Goal: Transaction & Acquisition: Purchase product/service

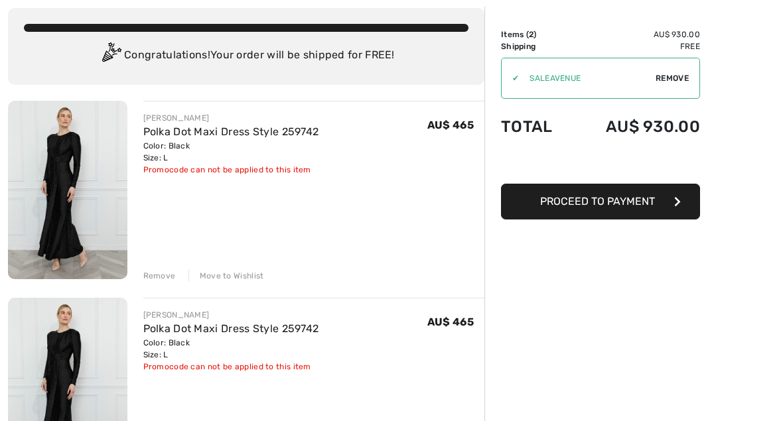
scroll to position [74, 0]
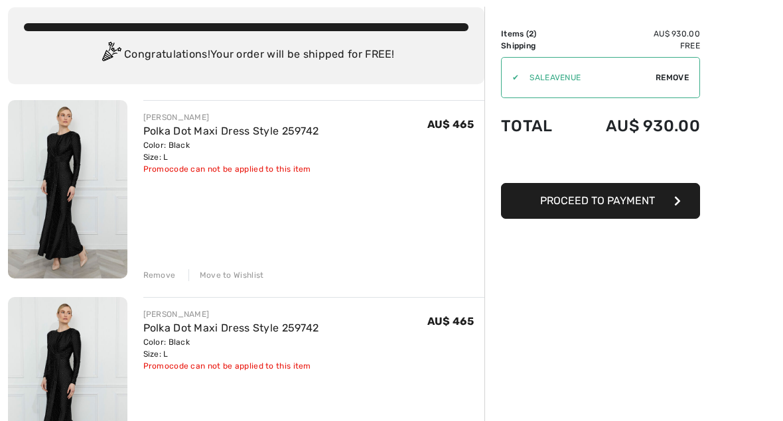
click at [156, 275] on div "Remove" at bounding box center [159, 275] width 32 height 12
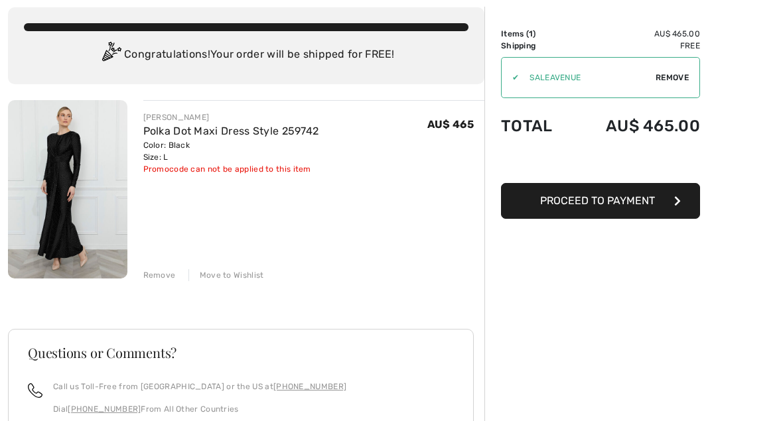
click at [643, 193] on button "Proceed to Payment" at bounding box center [600, 201] width 199 height 36
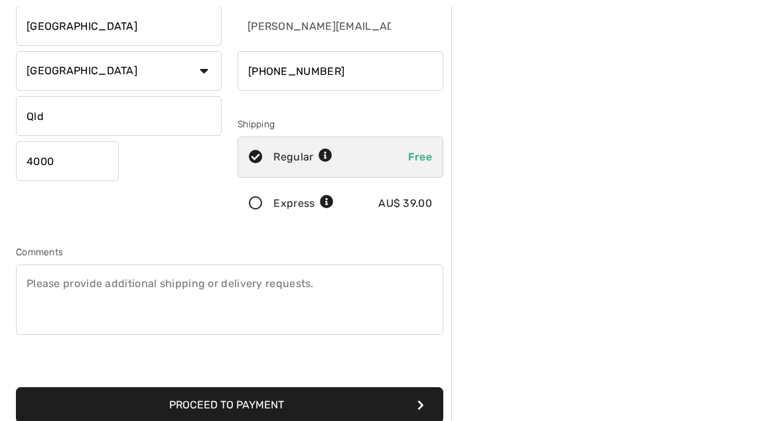
scroll to position [200, 0]
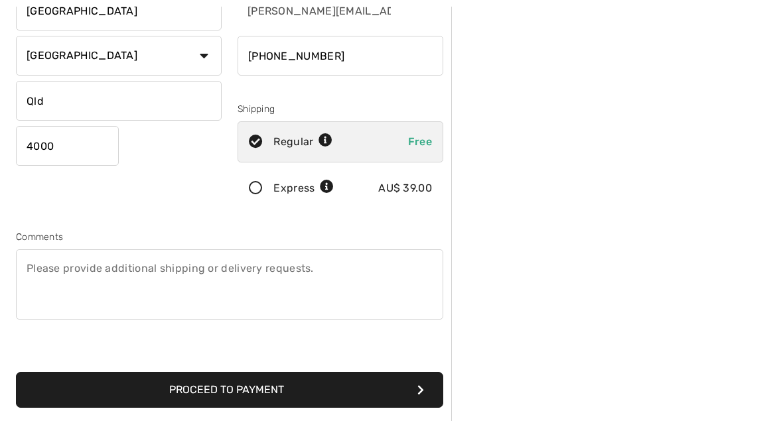
click at [257, 392] on button "Proceed to Payment" at bounding box center [229, 390] width 427 height 36
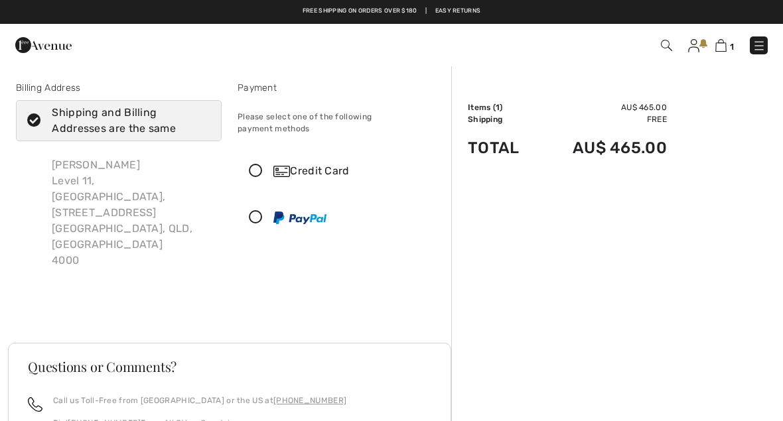
click at [259, 164] on icon at bounding box center [255, 171] width 35 height 14
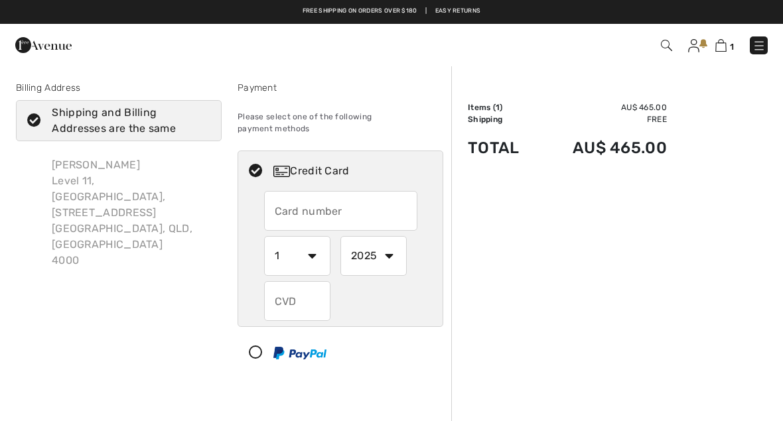
click at [386, 207] on input "text" at bounding box center [340, 211] width 153 height 40
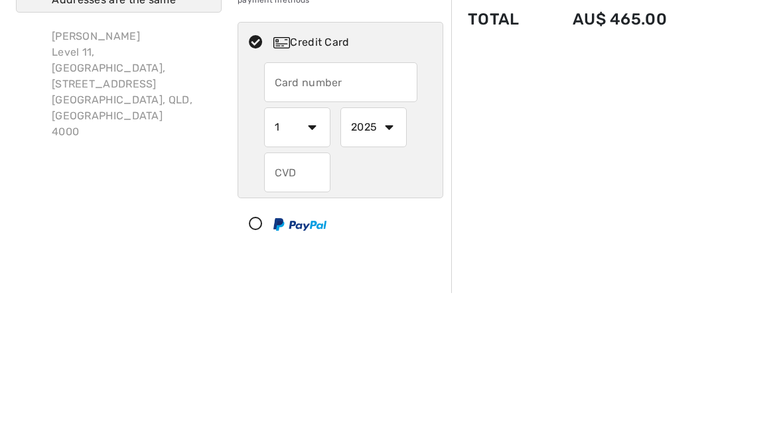
scroll to position [129, 0]
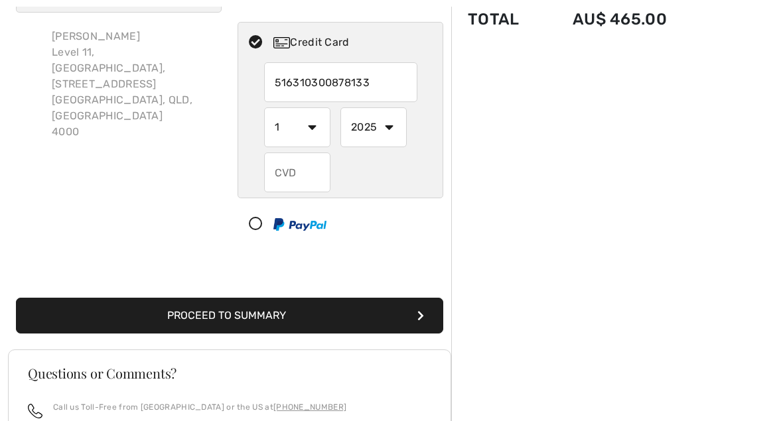
type input "5163103008781332"
select select "11"
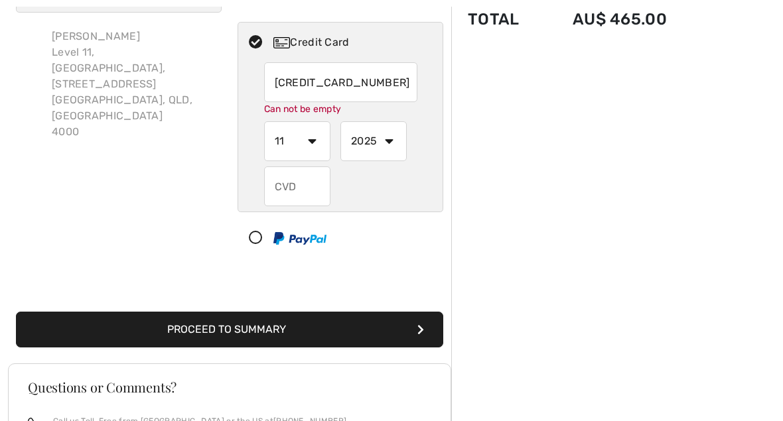
type input "5163103008781332"
click at [311, 174] on input "text" at bounding box center [297, 186] width 66 height 40
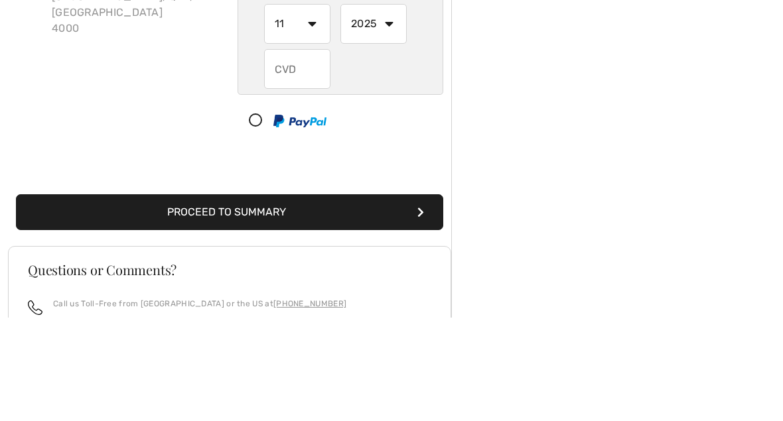
scroll to position [232, 0]
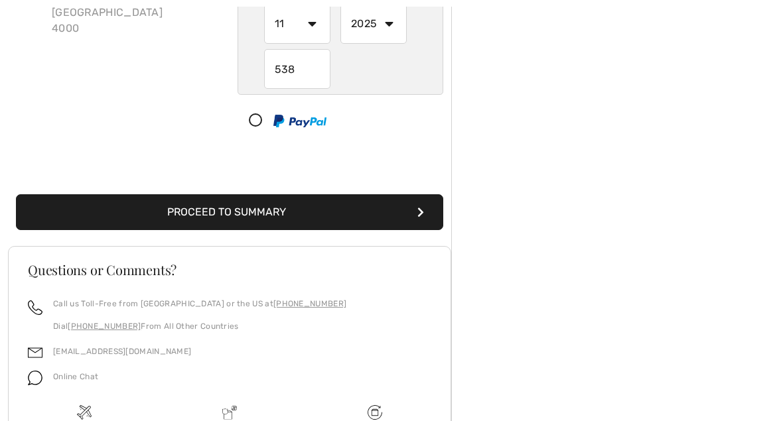
type input "538"
click at [271, 198] on button "Proceed to Summary" at bounding box center [229, 212] width 427 height 36
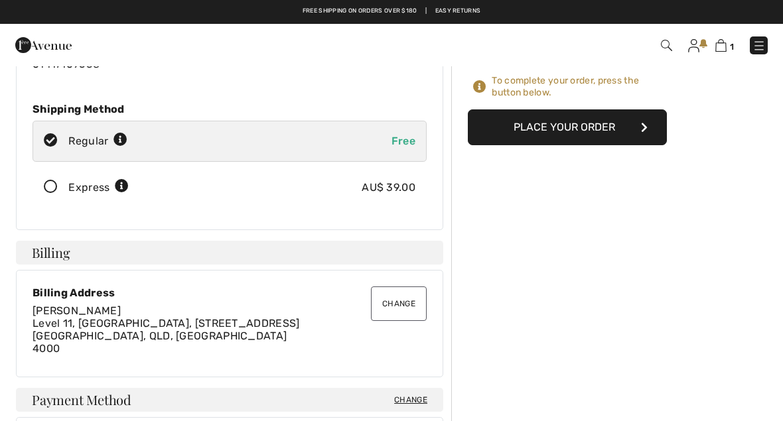
scroll to position [143, 0]
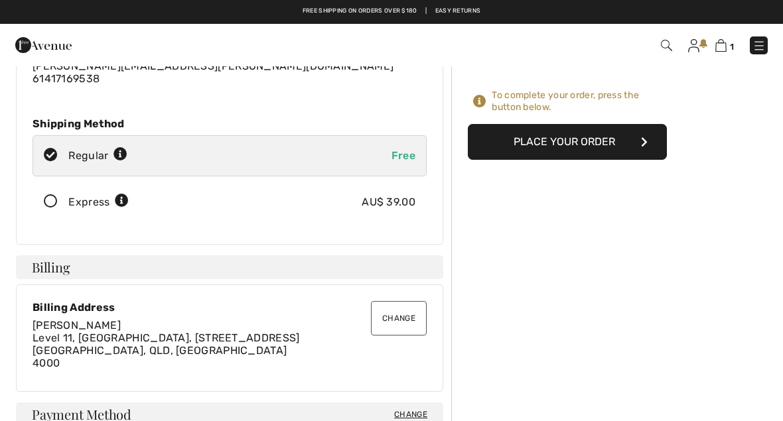
click at [604, 141] on button "Place Your Order" at bounding box center [567, 142] width 199 height 36
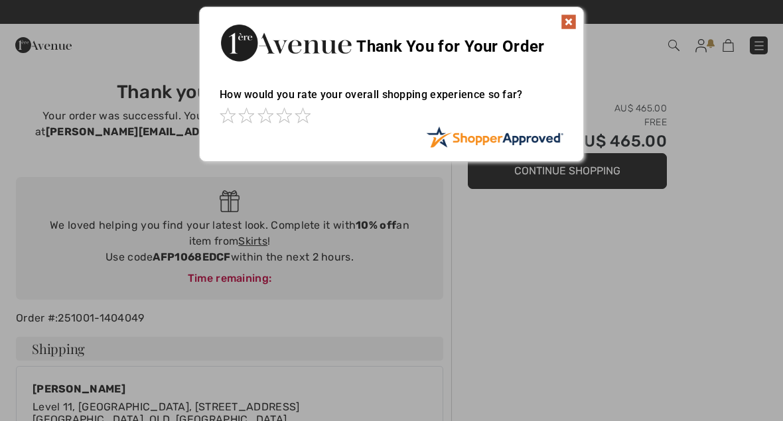
click at [566, 25] on img at bounding box center [568, 22] width 16 height 16
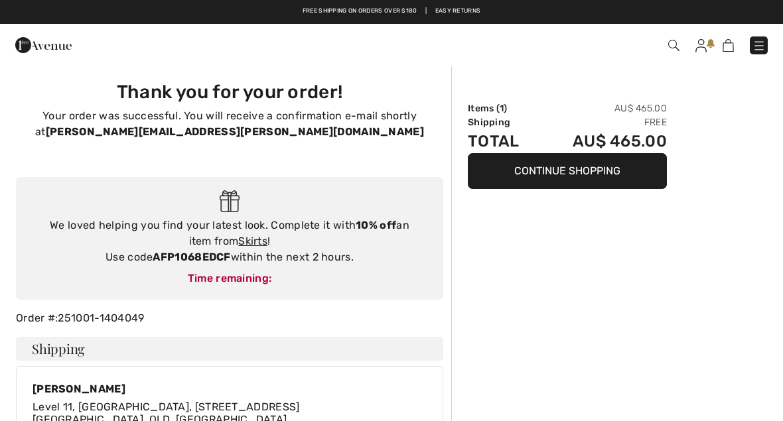
click at [698, 41] on img at bounding box center [700, 45] width 11 height 13
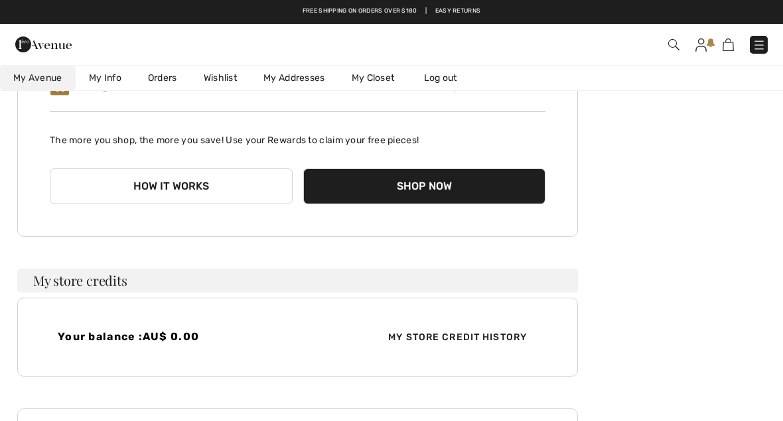
scroll to position [245, 0]
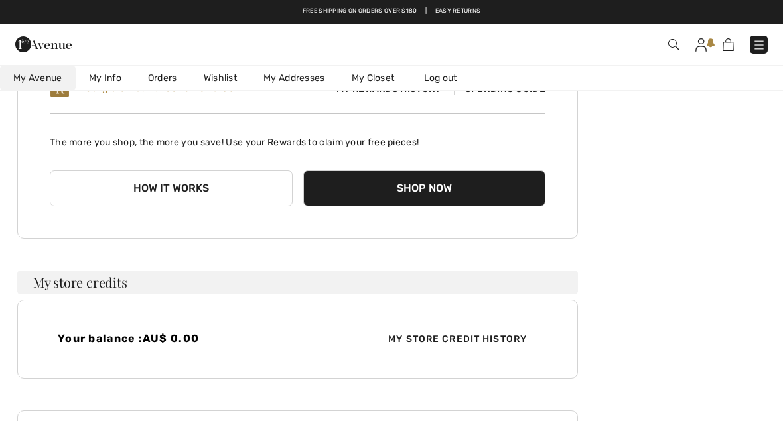
click at [166, 76] on link "Orders" at bounding box center [163, 78] width 56 height 25
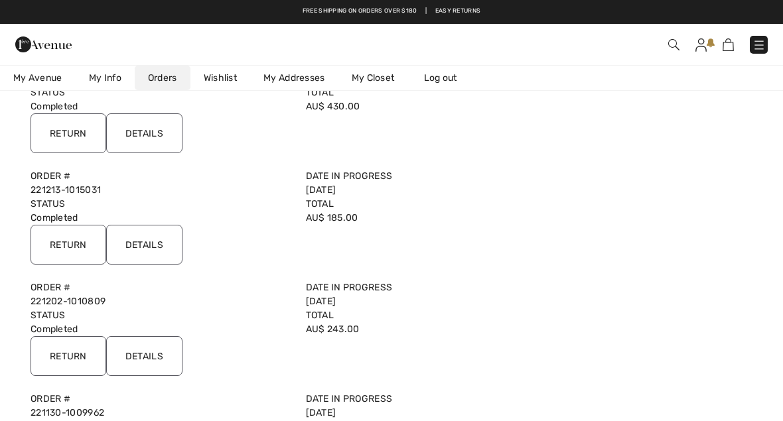
scroll to position [3217, 0]
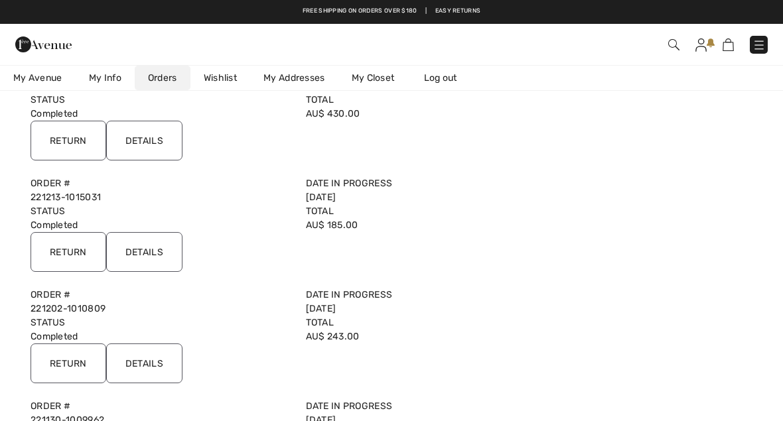
click at [162, 76] on link "Orders" at bounding box center [163, 78] width 56 height 25
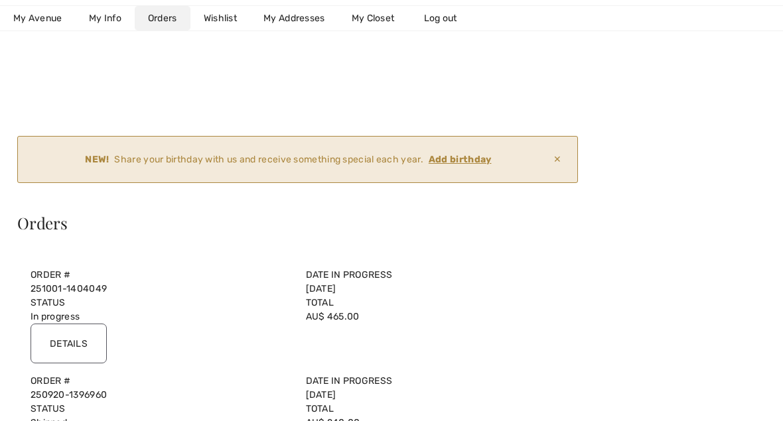
scroll to position [12, 0]
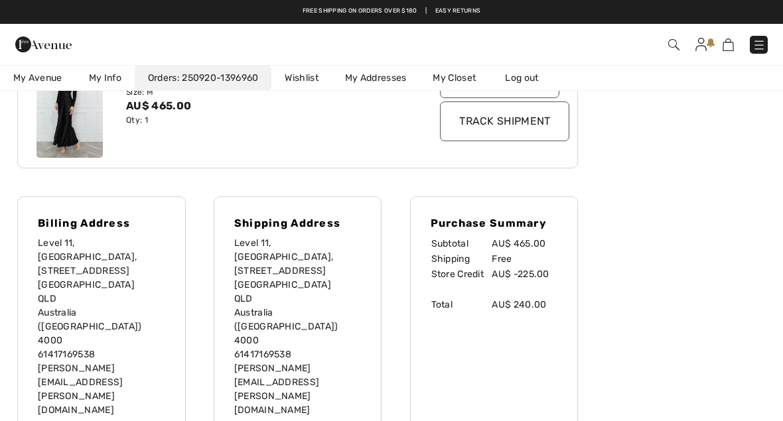
scroll to position [322, 0]
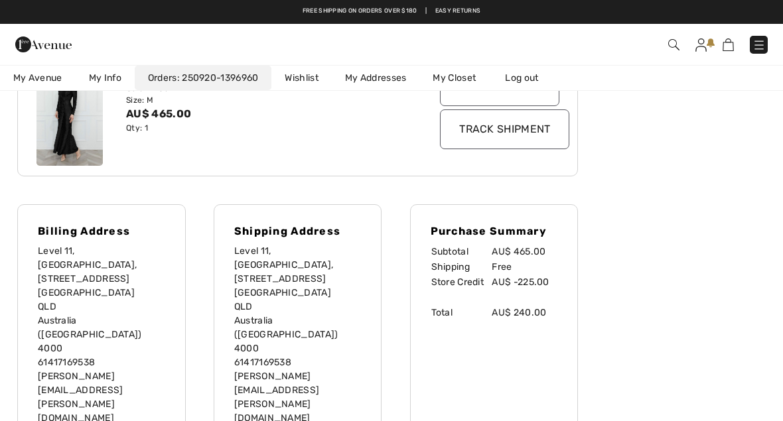
click at [671, 39] on img at bounding box center [673, 44] width 11 height 11
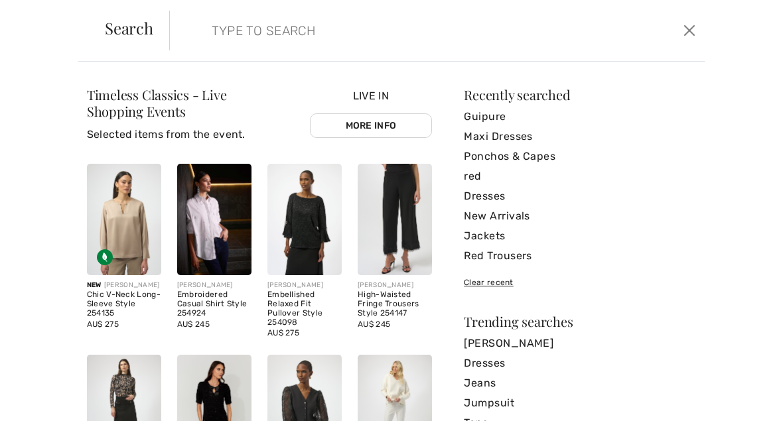
click at [405, 34] on input "search" at bounding box center [381, 31] width 359 height 40
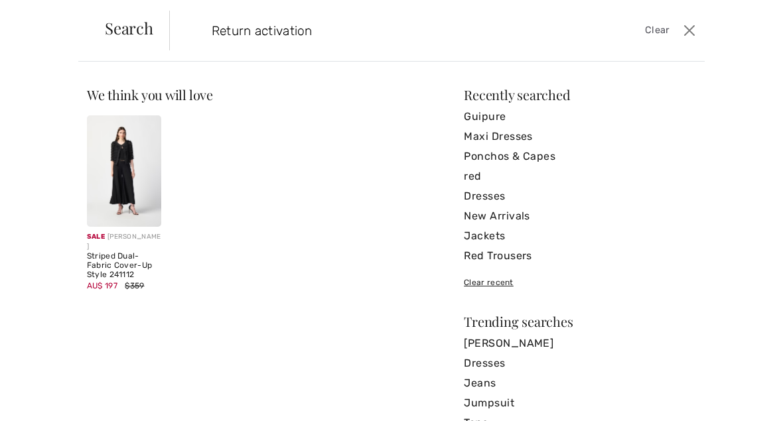
type input "Return activation"
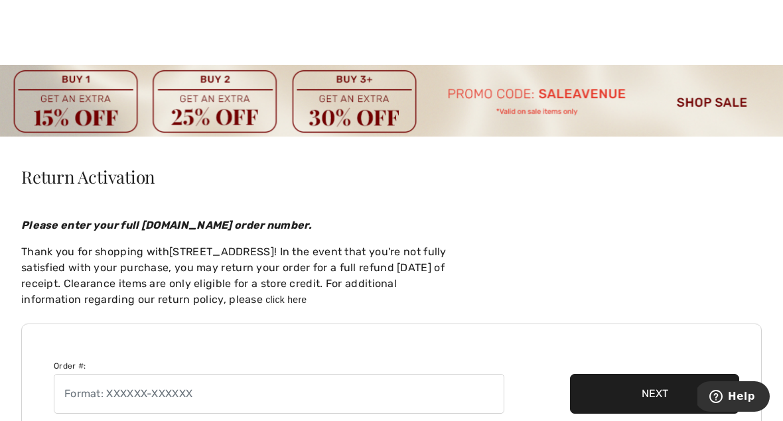
scroll to position [65, 0]
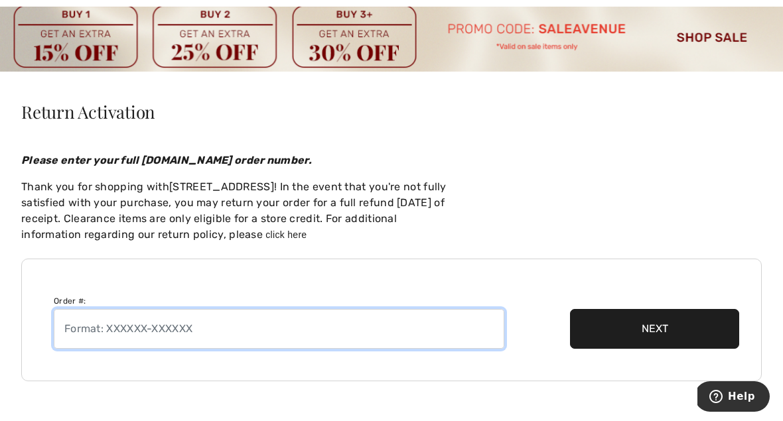
click at [407, 330] on input "text" at bounding box center [279, 329] width 450 height 40
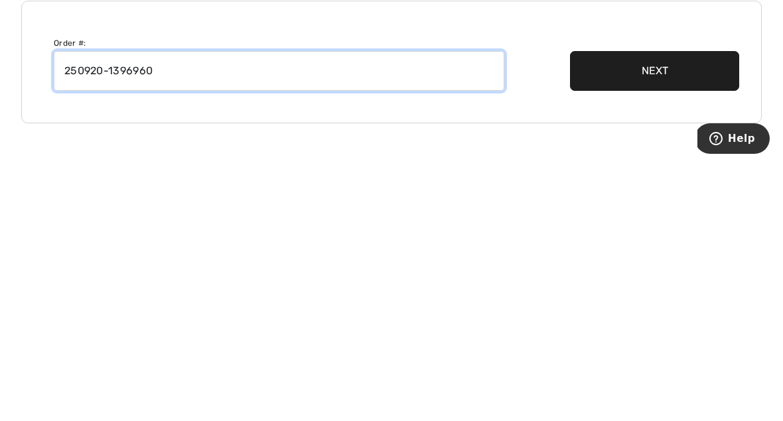
type input "250920-1396960"
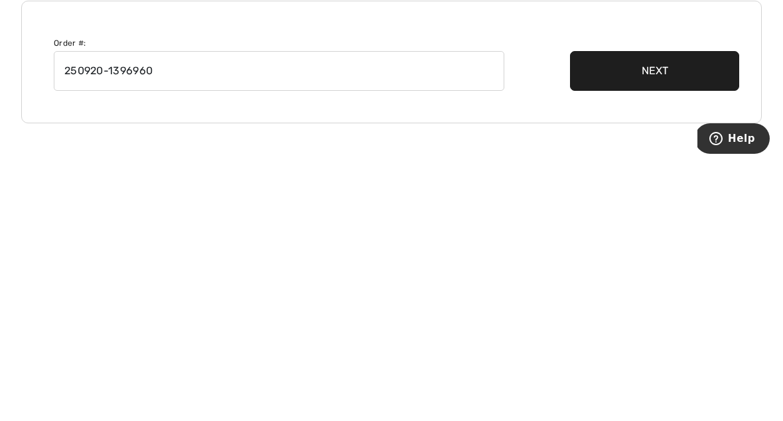
click at [672, 309] on button "Next" at bounding box center [654, 329] width 169 height 40
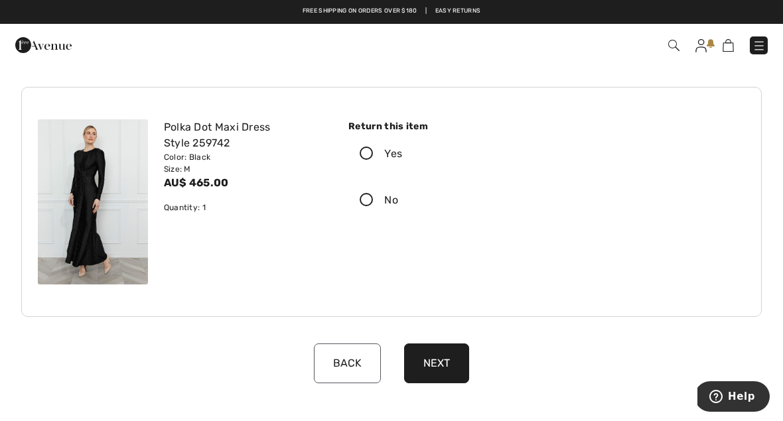
scroll to position [121, 0]
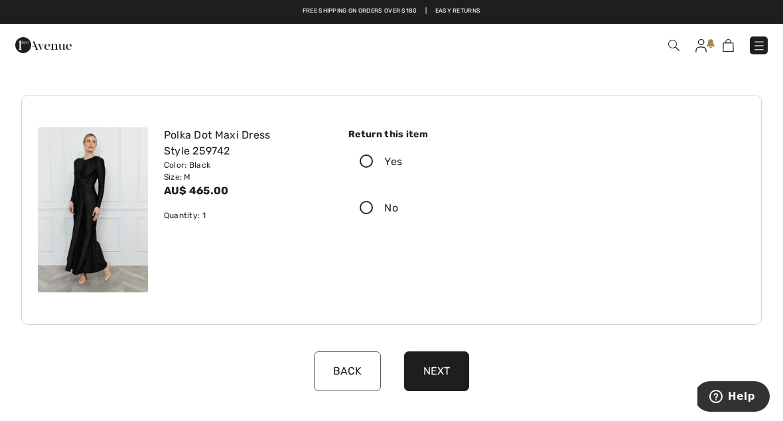
click at [368, 161] on icon at bounding box center [366, 162] width 35 height 14
click at [402, 161] on input "Yes" at bounding box center [406, 162] width 9 height 40
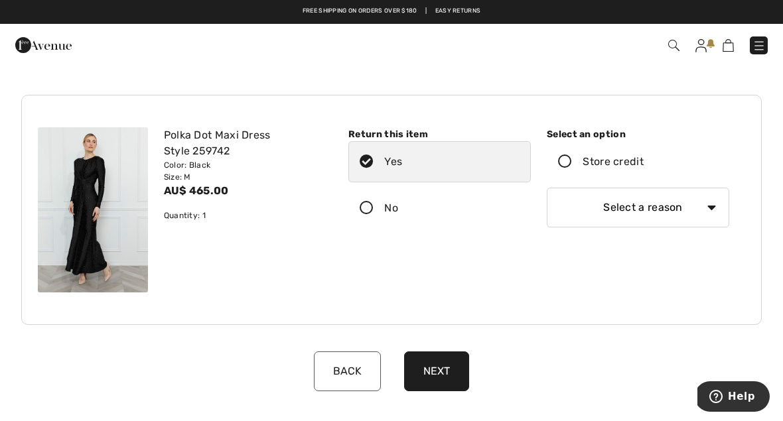
click at [436, 360] on button "Next" at bounding box center [436, 372] width 65 height 40
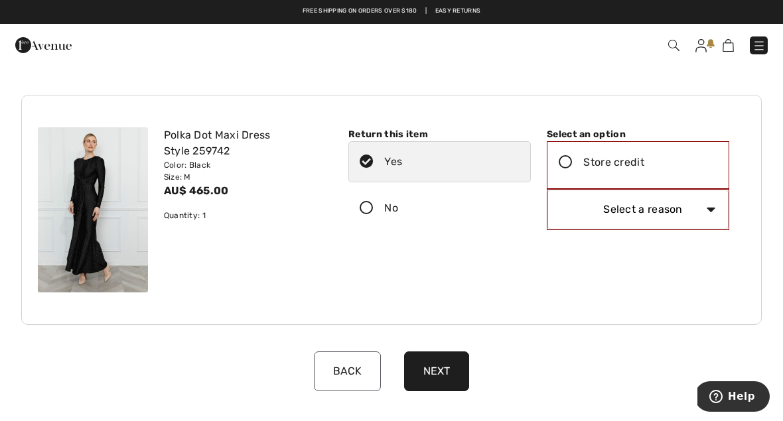
click at [570, 162] on icon at bounding box center [565, 163] width 35 height 14
click at [644, 162] on input "Store credit" at bounding box center [648, 163] width 9 height 40
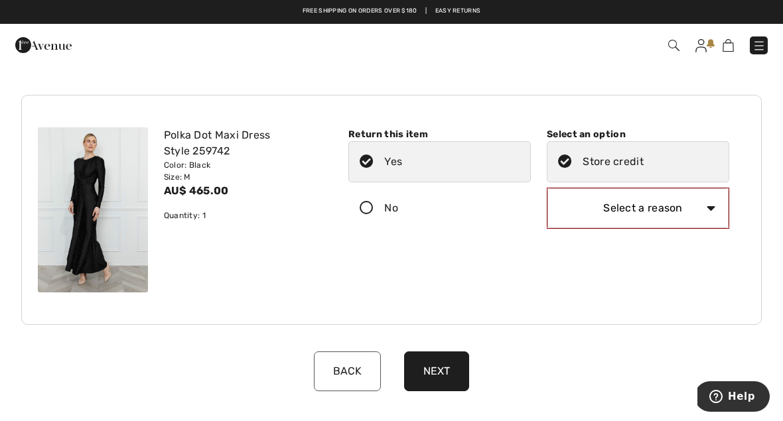
click at [704, 213] on select "Select a reason I received the wrong product or size My order arrived too late …" at bounding box center [637, 208] width 181 height 40
select select "6"
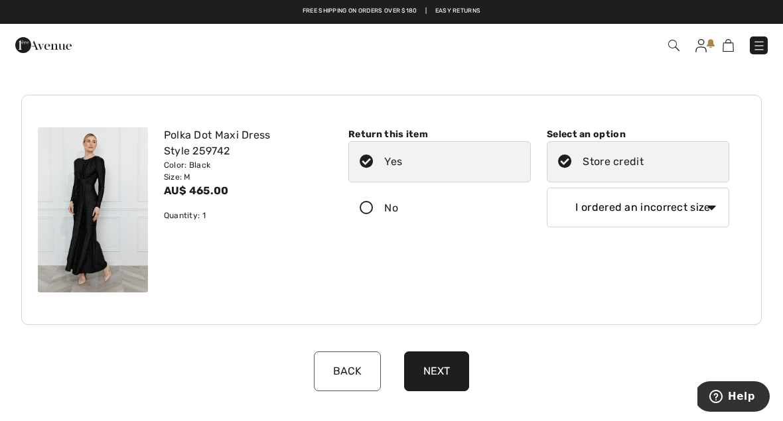
click at [438, 374] on button "Next" at bounding box center [436, 372] width 65 height 40
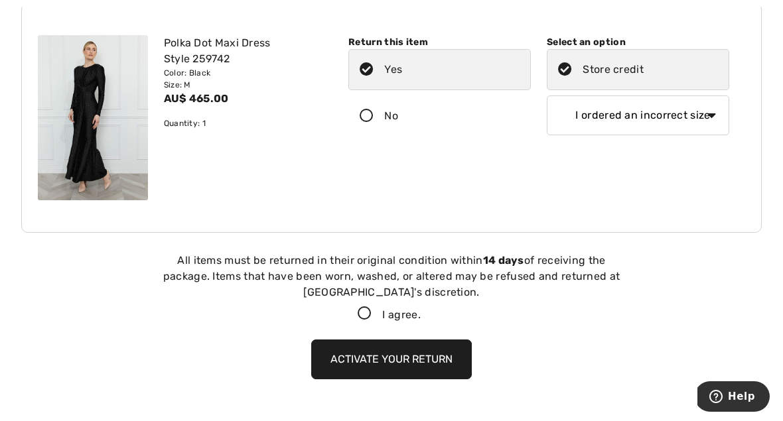
scroll to position [386, 0]
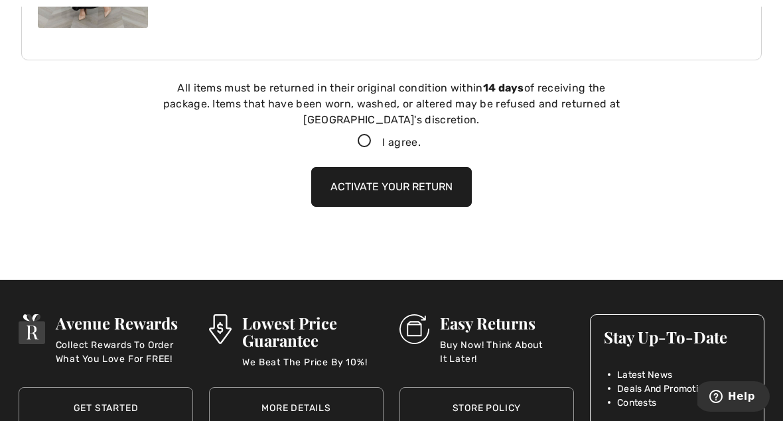
click at [362, 139] on icon at bounding box center [364, 142] width 35 height 14
click at [421, 139] on input "I agree." at bounding box center [425, 141] width 9 height 9
checkbox input "true"
click at [408, 190] on button "Activate your return" at bounding box center [391, 187] width 161 height 40
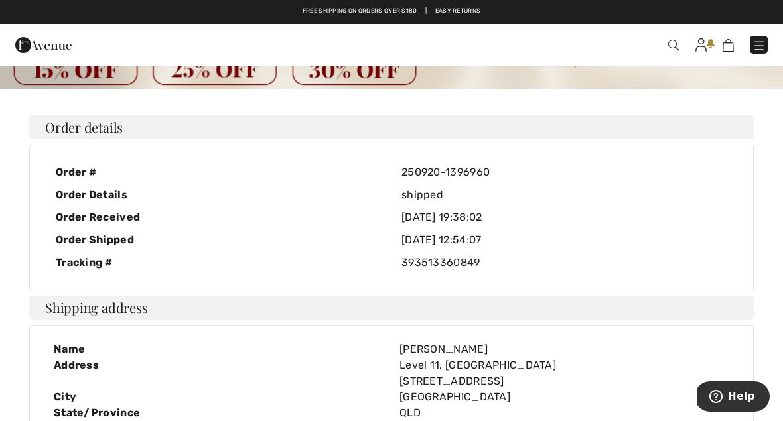
scroll to position [0, 0]
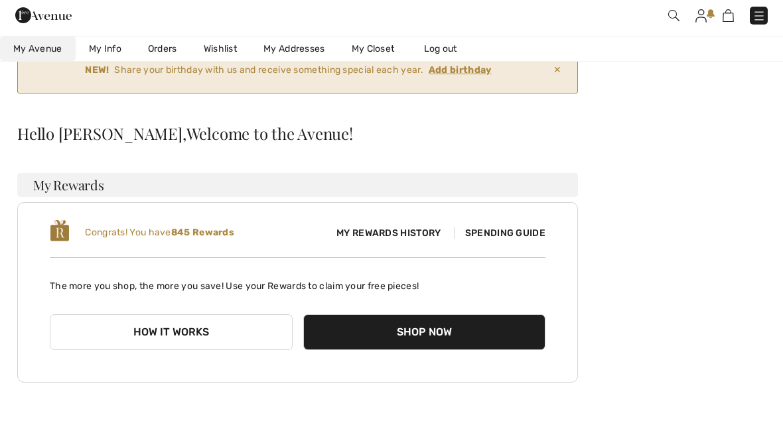
scroll to position [72, 0]
